Goal: Navigation & Orientation: Find specific page/section

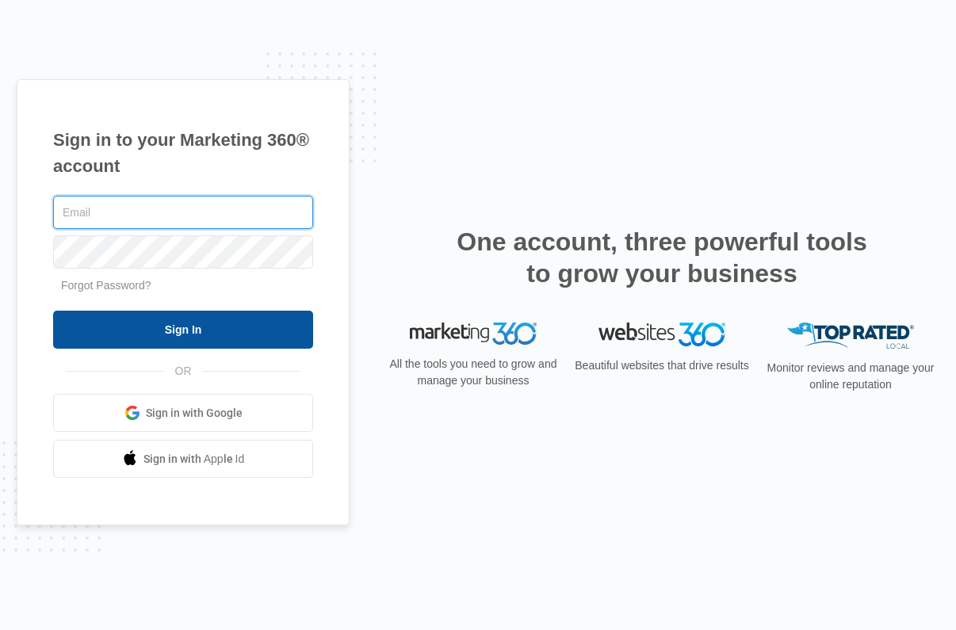
type input "[PERSON_NAME][EMAIL_ADDRESS][PERSON_NAME][DOMAIN_NAME]"
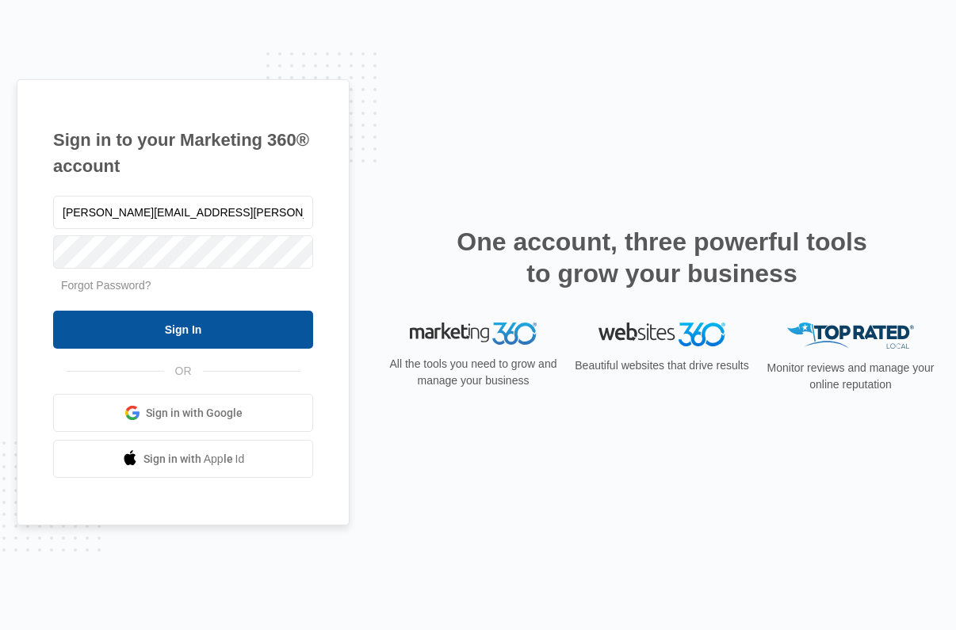
click at [126, 330] on input "Sign In" at bounding box center [183, 330] width 260 height 38
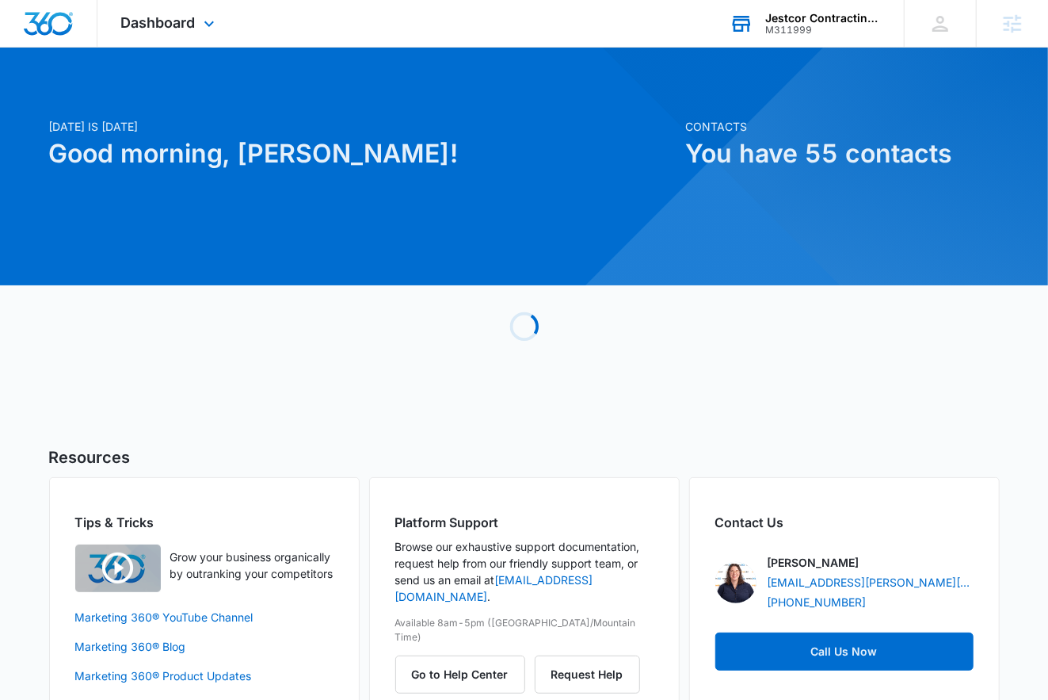
click at [757, 36] on div "Jestcor Contracting, inc. M311999 Your Accounts View All" at bounding box center [805, 23] width 198 height 47
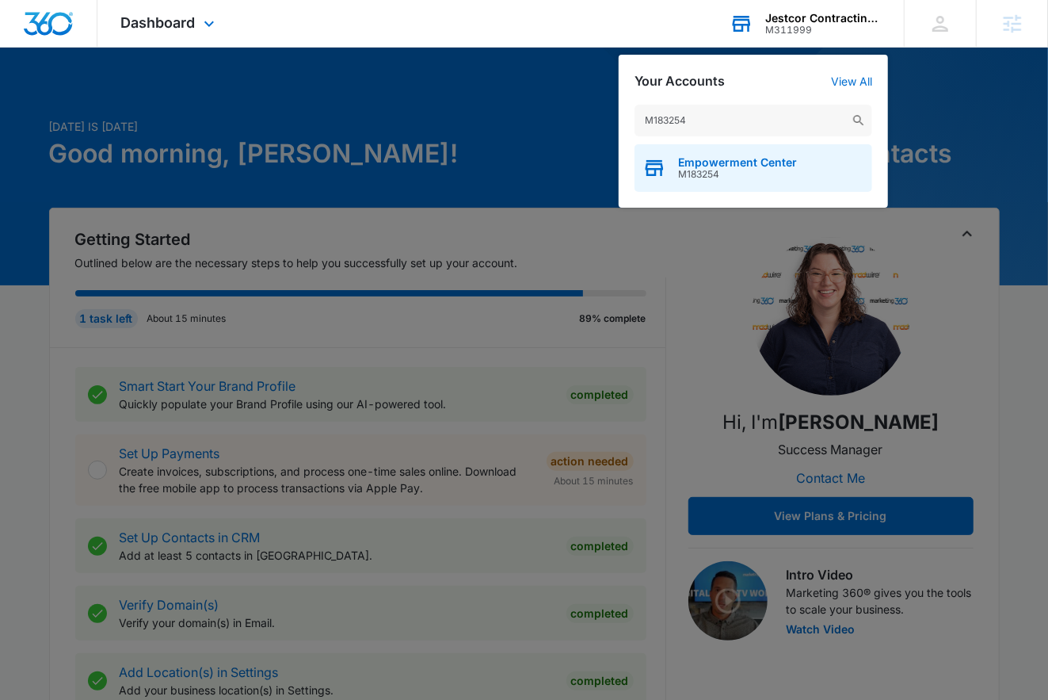
type input "M183254"
click at [708, 182] on div "Empowerment Center M183254" at bounding box center [754, 168] width 238 height 48
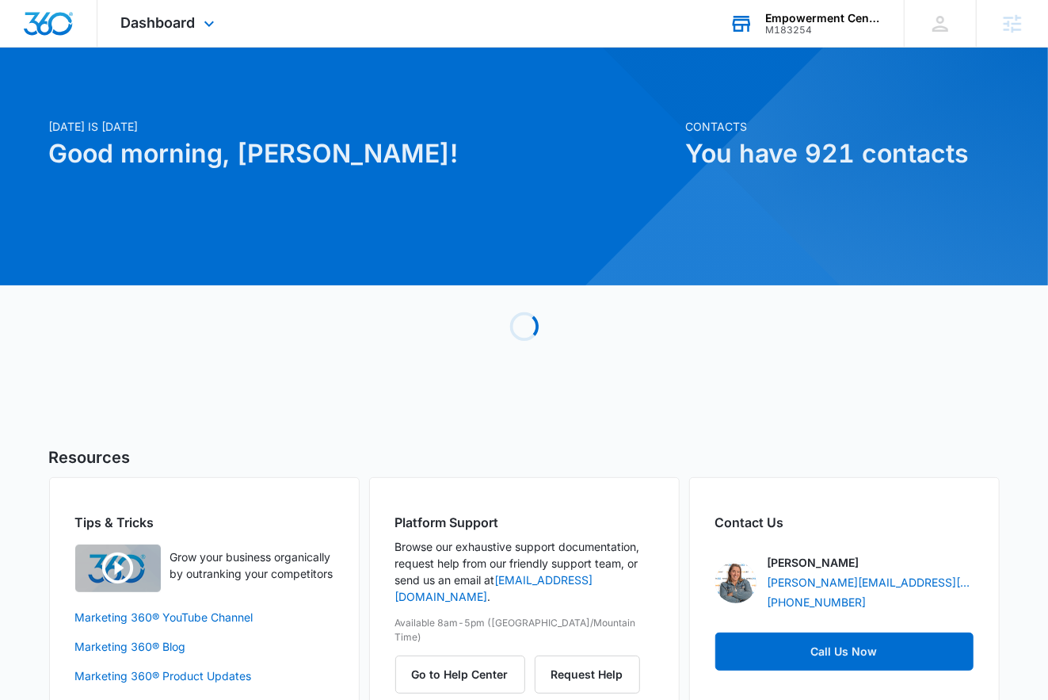
click at [132, 9] on div "Dashboard Apps Reputation Websites Forms CRM Email Social Content Ads Intellige…" at bounding box center [169, 23] width 145 height 47
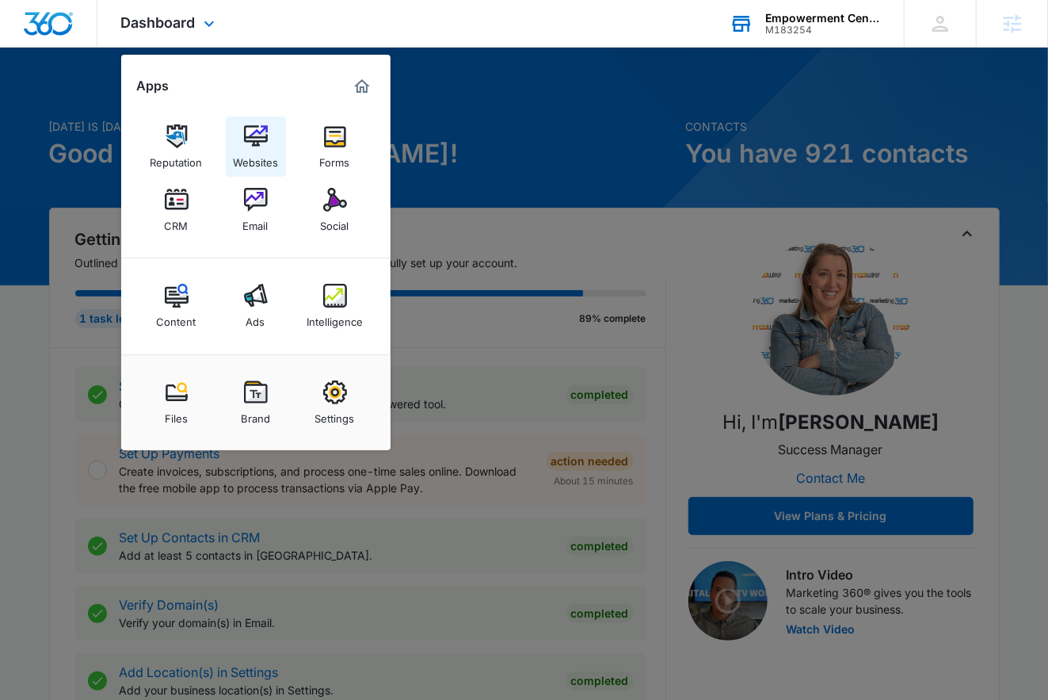
click at [270, 166] on div "Websites" at bounding box center [255, 158] width 45 height 21
